Goal: Book appointment/travel/reservation

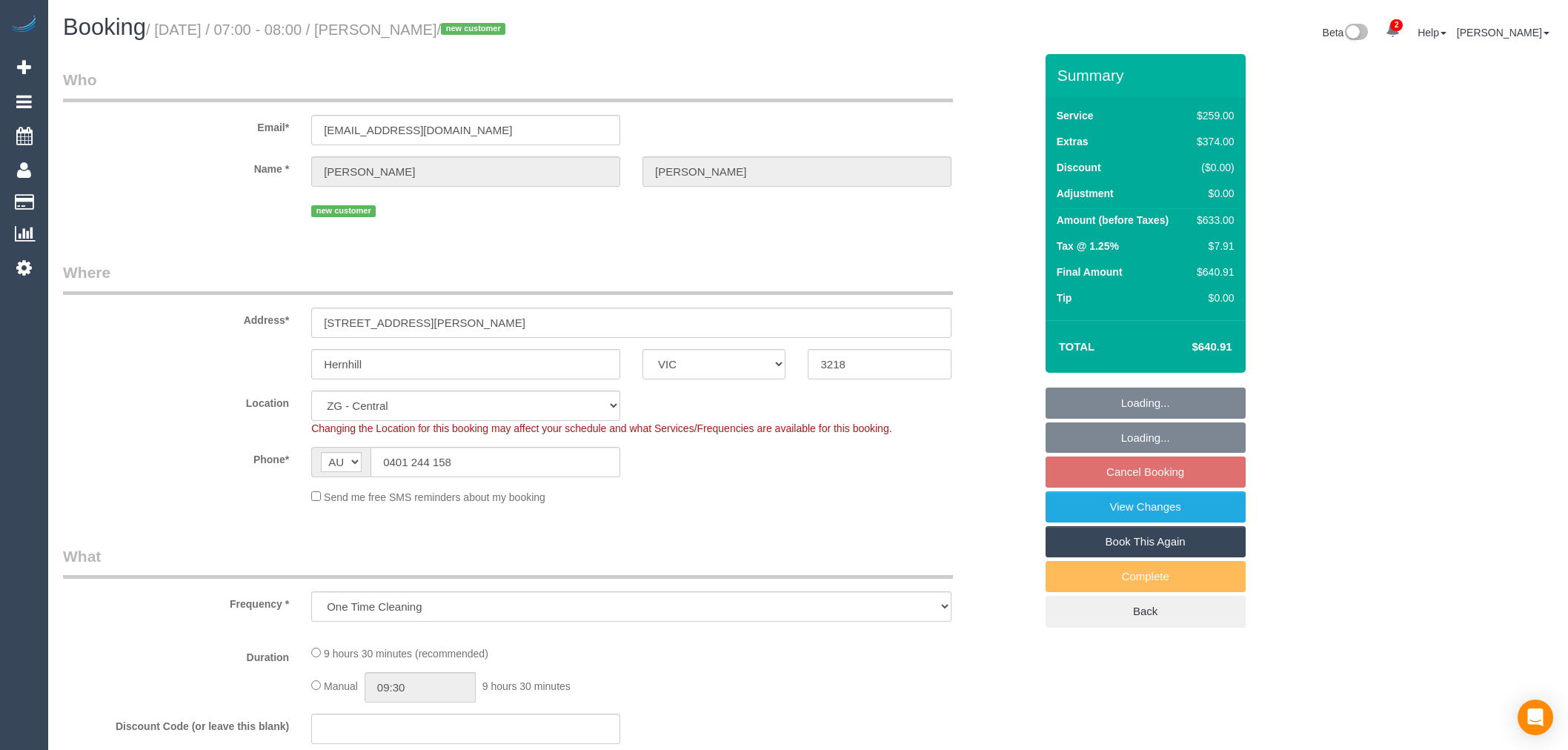
select select "VIC"
select select "object:798"
select select "number:28"
select select "number:14"
select select "number:19"
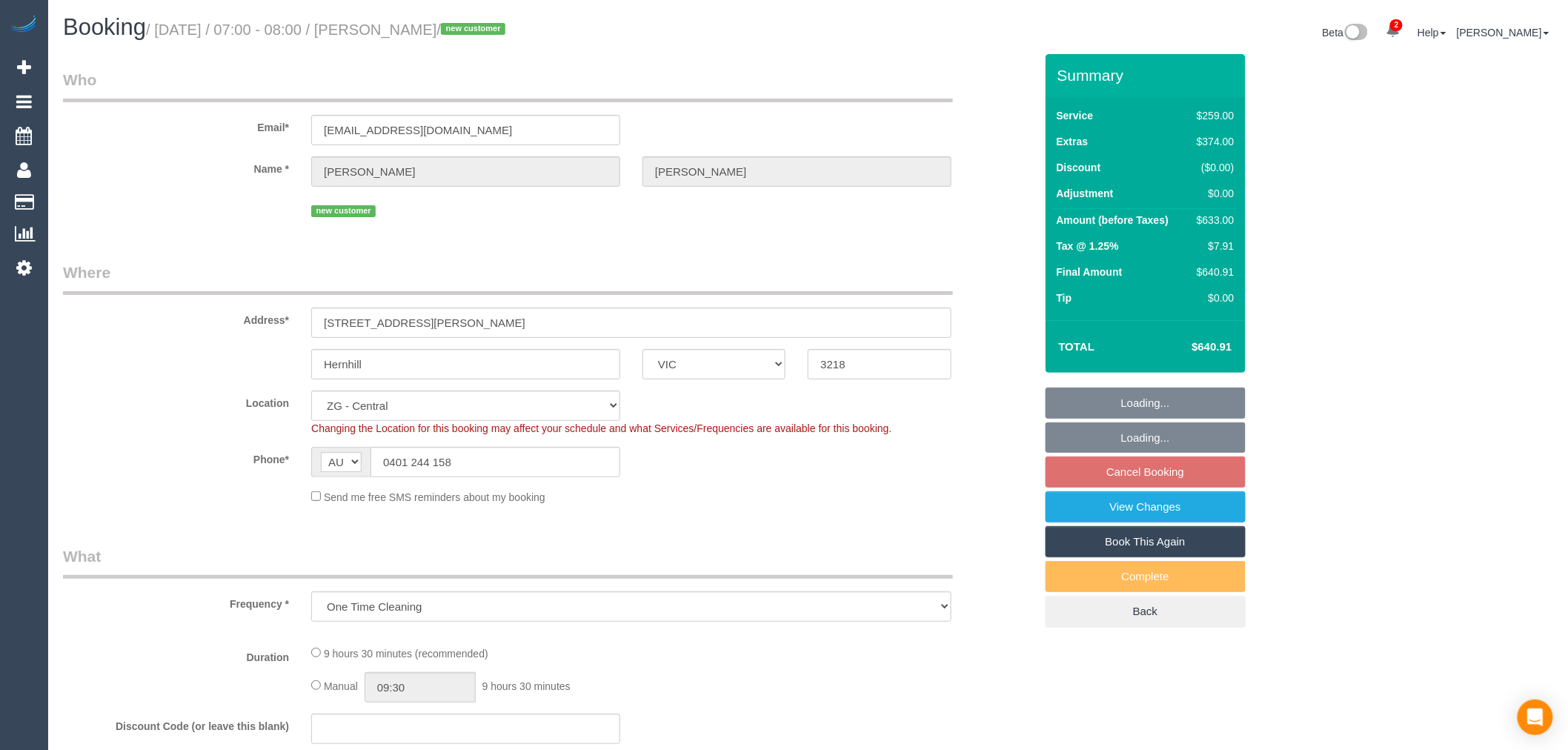
select select "number:24"
select select "string:stripe-pm_1RwEqV2GScqysDRVIKE0oI86"
select select "spot1"
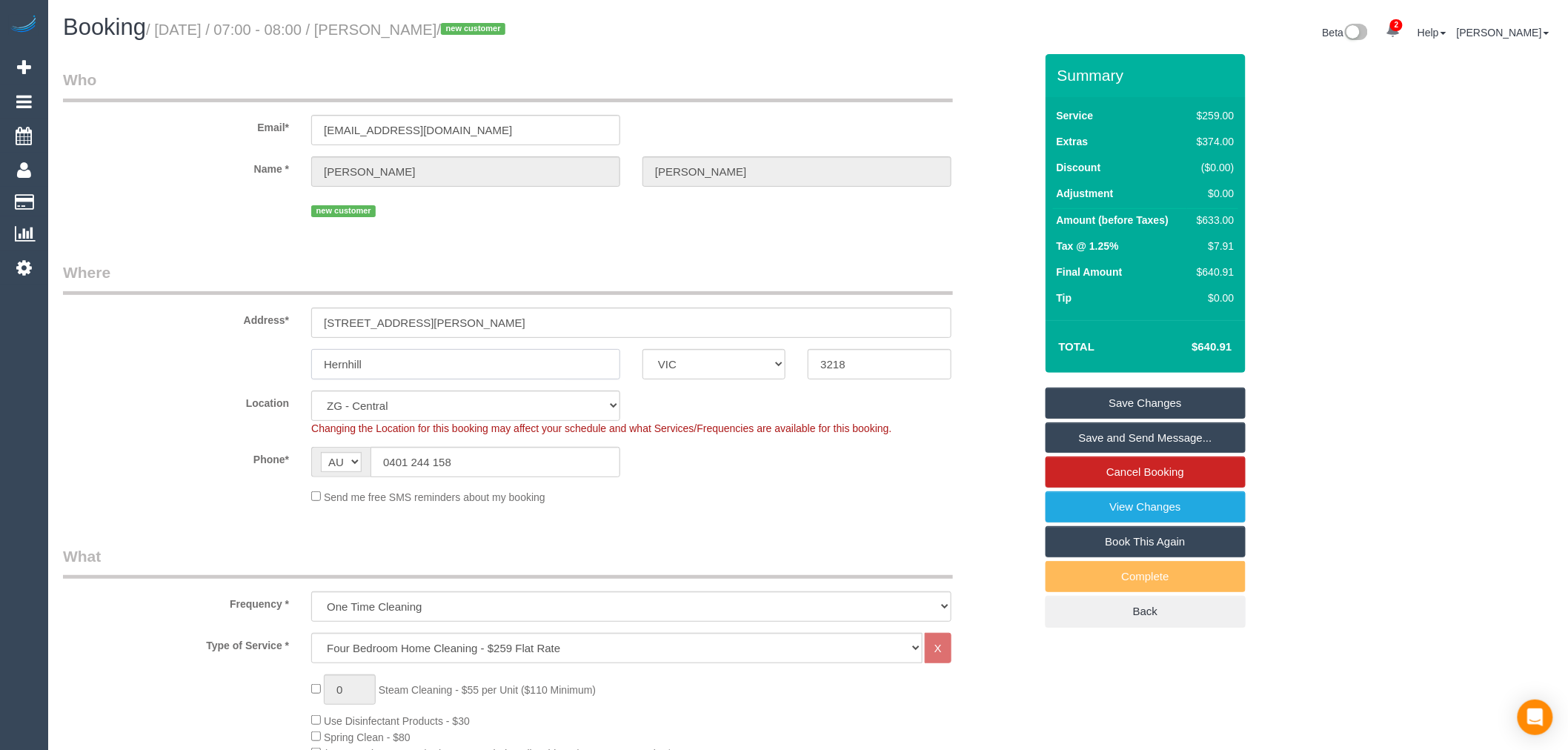
drag, startPoint x: 397, startPoint y: 361, endPoint x: 223, endPoint y: 356, distance: 174.1
click at [223, 356] on div "Hernhill ACT [GEOGRAPHIC_DATA] NT [GEOGRAPHIC_DATA] SA TAS [GEOGRAPHIC_DATA] [G…" at bounding box center [549, 364] width 994 height 30
